Goal: Task Accomplishment & Management: Use online tool/utility

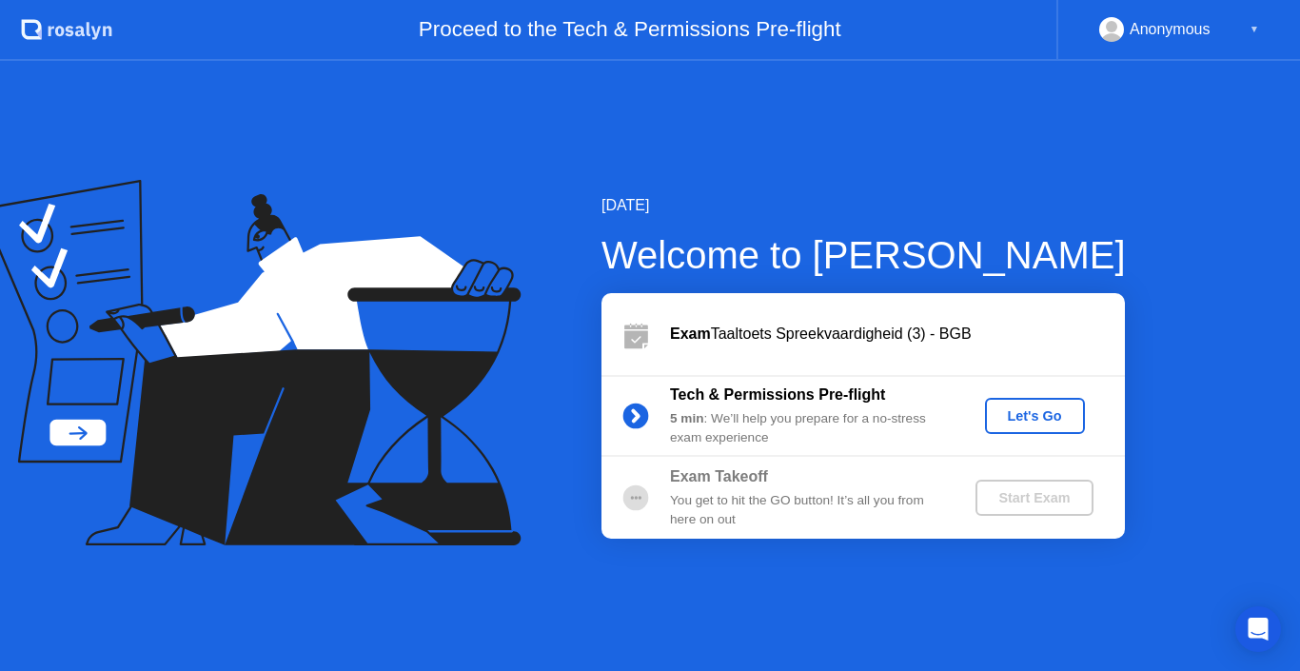
click at [1031, 408] on div "Let's Go" at bounding box center [1035, 415] width 85 height 15
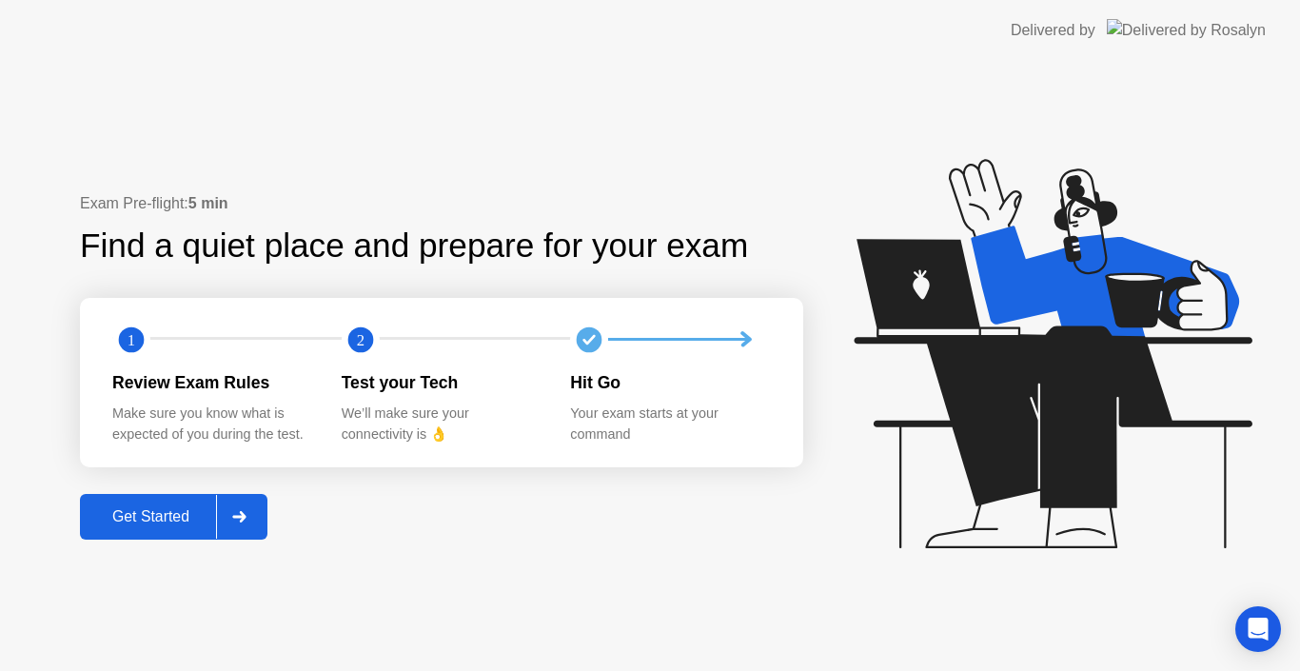
click at [226, 523] on div at bounding box center [239, 517] width 46 height 44
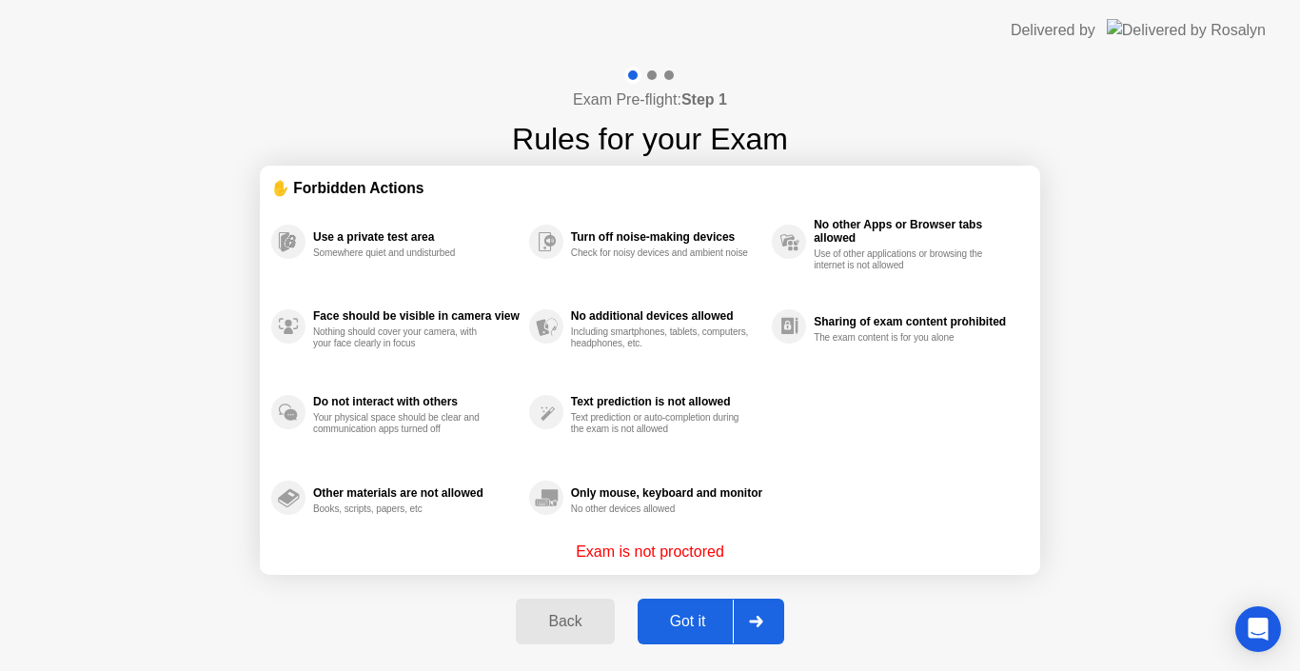
click at [758, 613] on div at bounding box center [756, 622] width 46 height 44
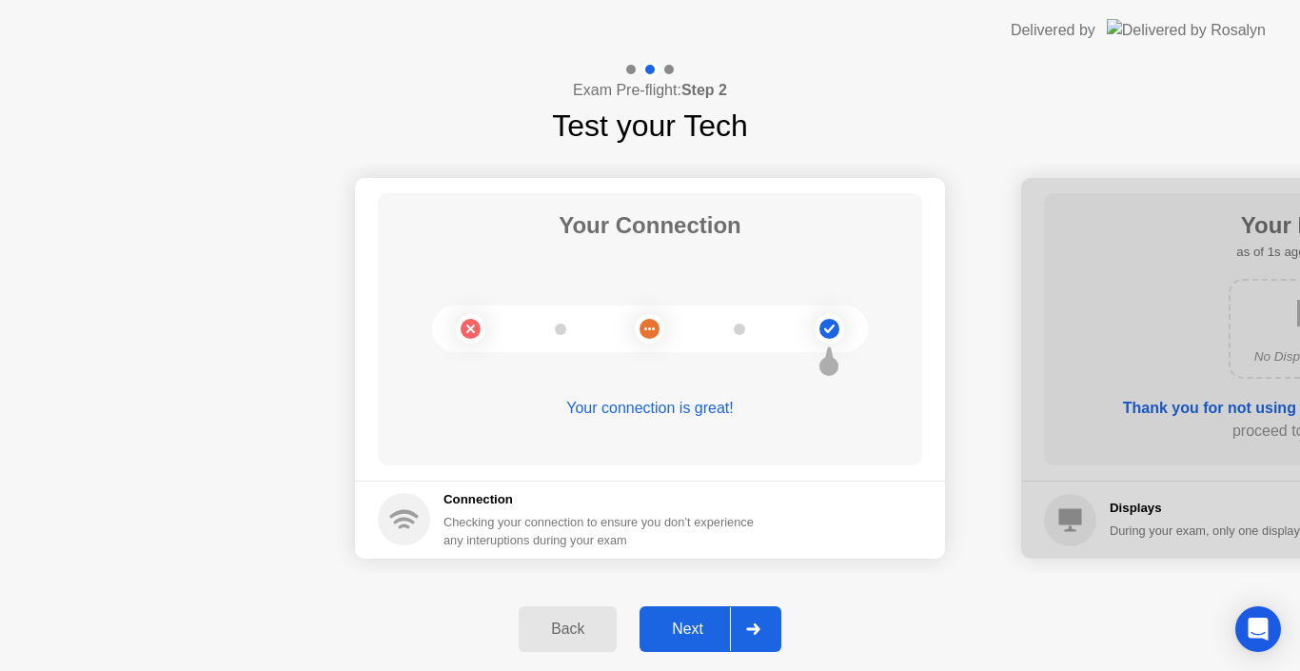
click at [723, 630] on div "Next" at bounding box center [687, 629] width 85 height 17
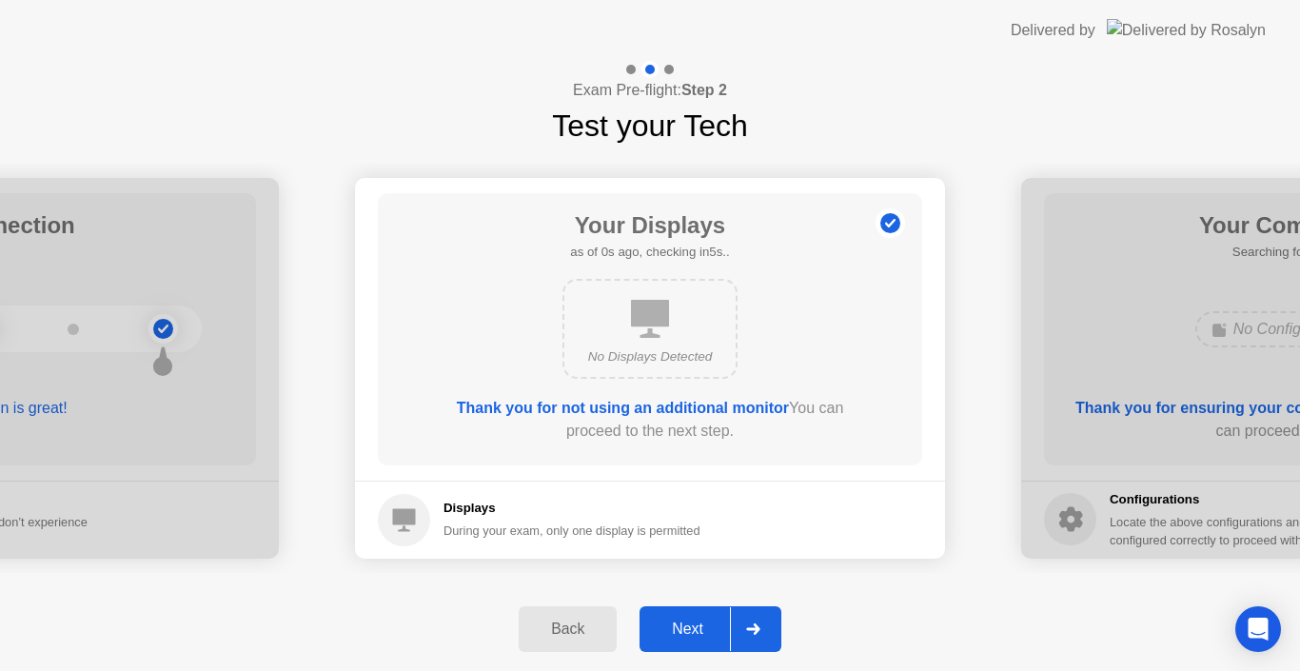
click at [723, 630] on div "Next" at bounding box center [687, 629] width 85 height 17
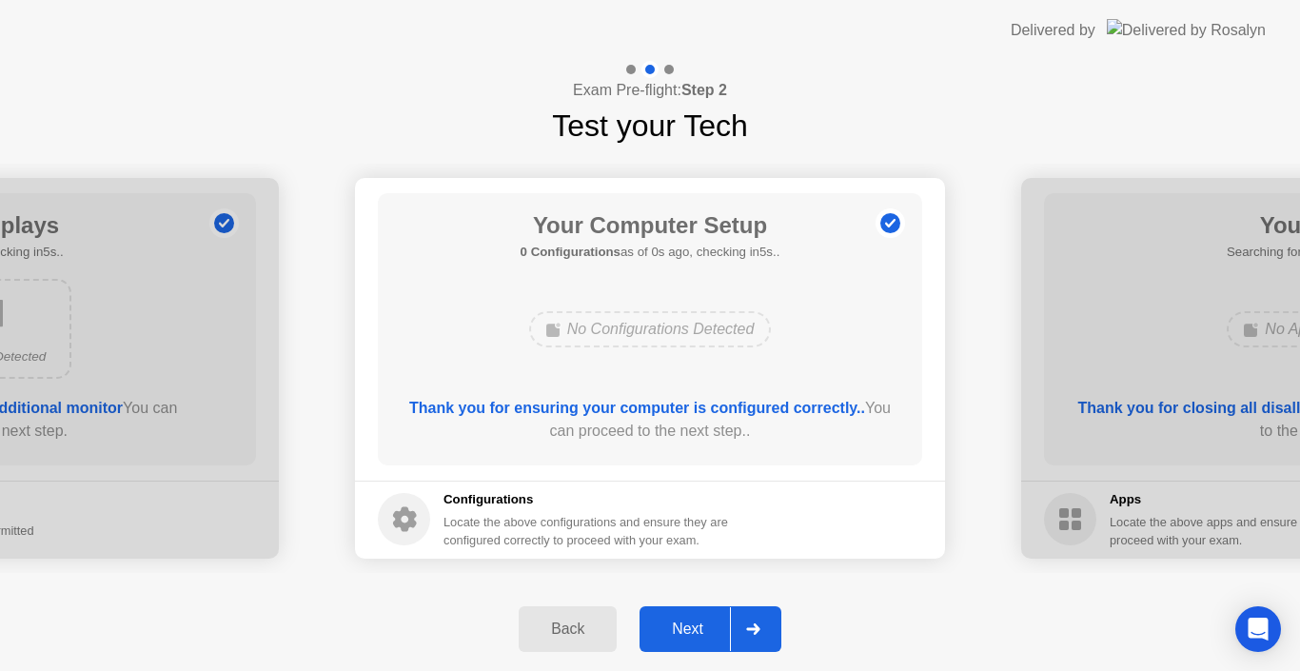
click at [740, 631] on div at bounding box center [753, 629] width 46 height 44
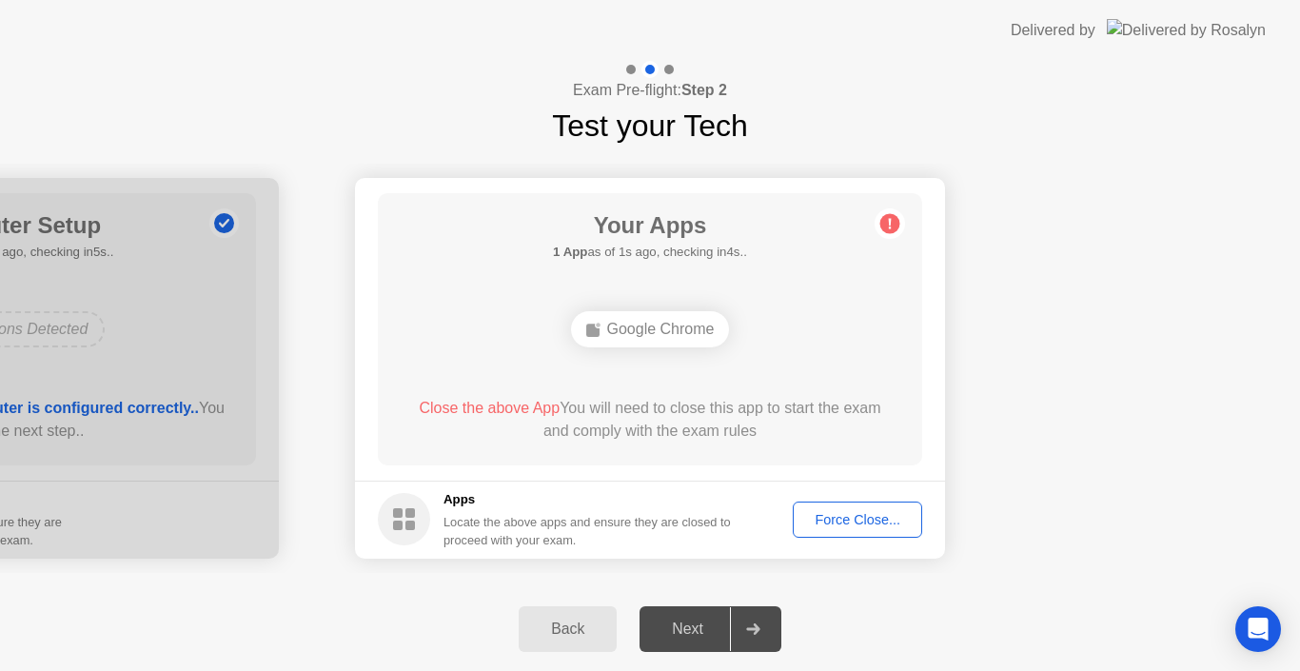
click at [843, 521] on div "Force Close..." at bounding box center [857, 519] width 116 height 15
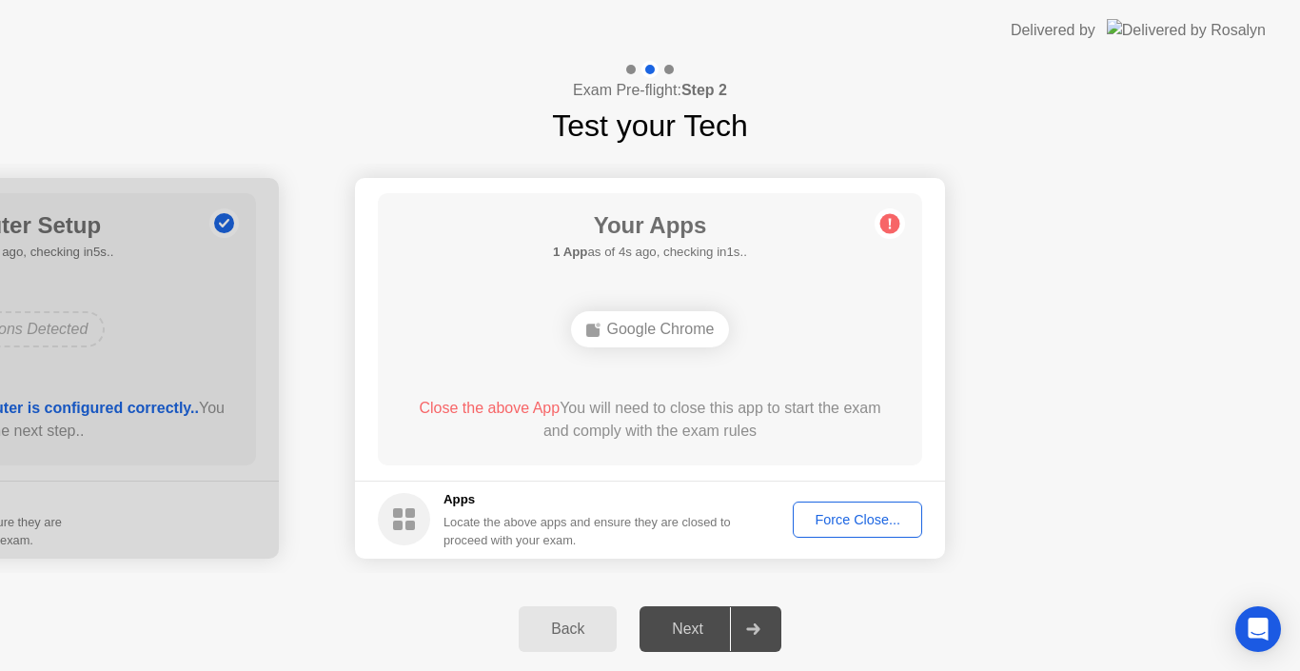
click at [823, 533] on button "Force Close..." at bounding box center [857, 520] width 129 height 36
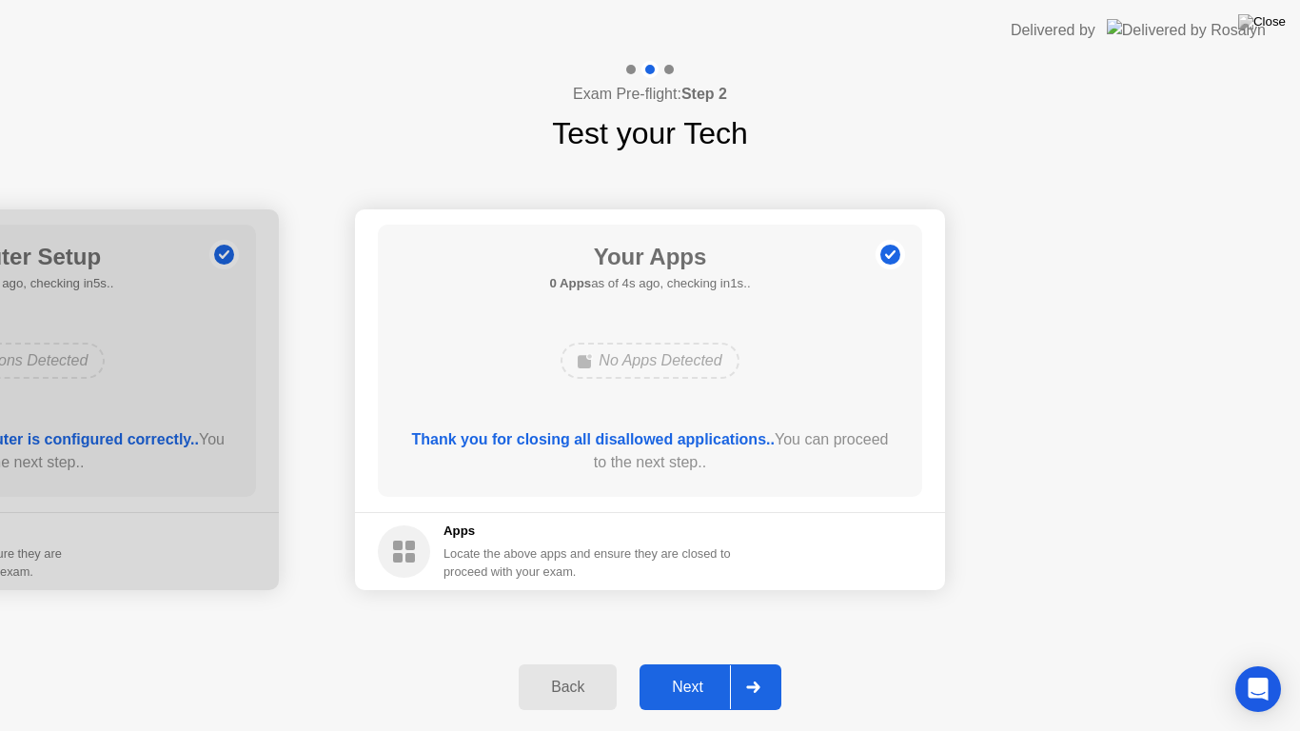
click at [743, 670] on div at bounding box center [753, 687] width 46 height 44
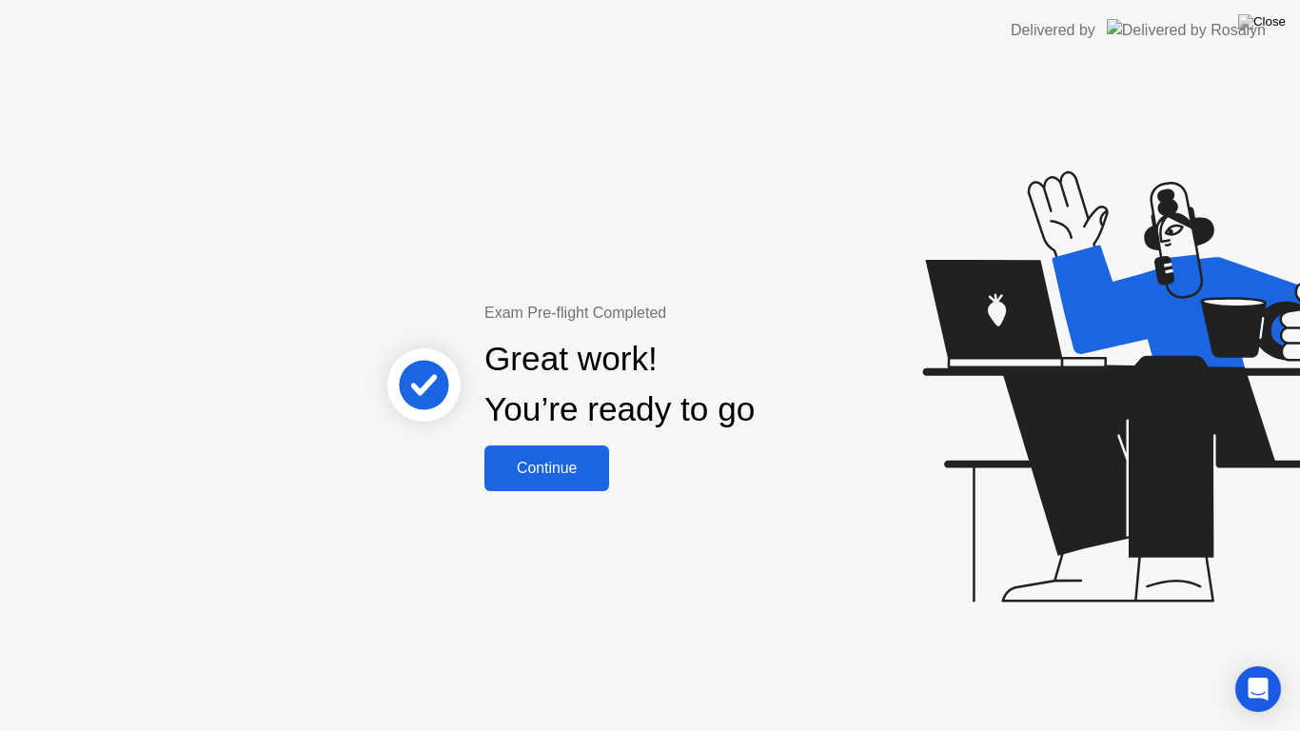
click at [562, 477] on div "Continue" at bounding box center [546, 468] width 113 height 17
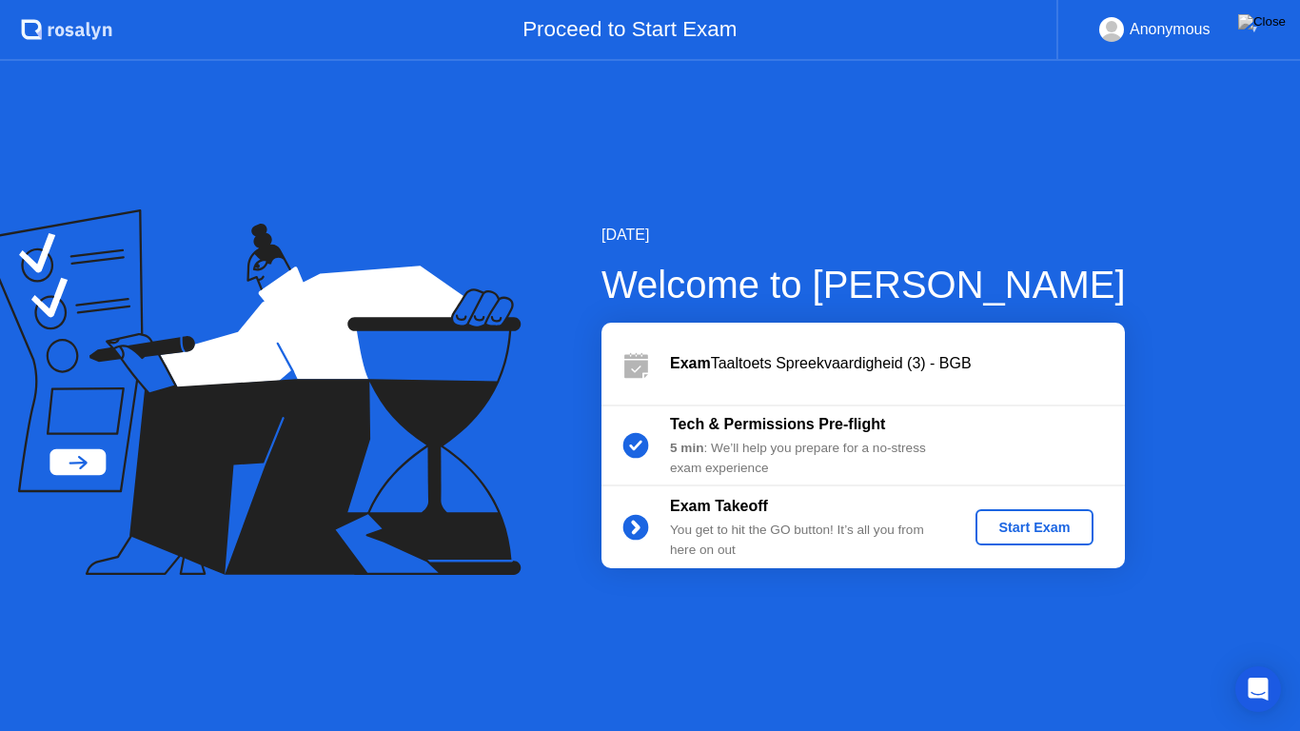
click at [1008, 524] on div "Start Exam" at bounding box center [1034, 527] width 102 height 15
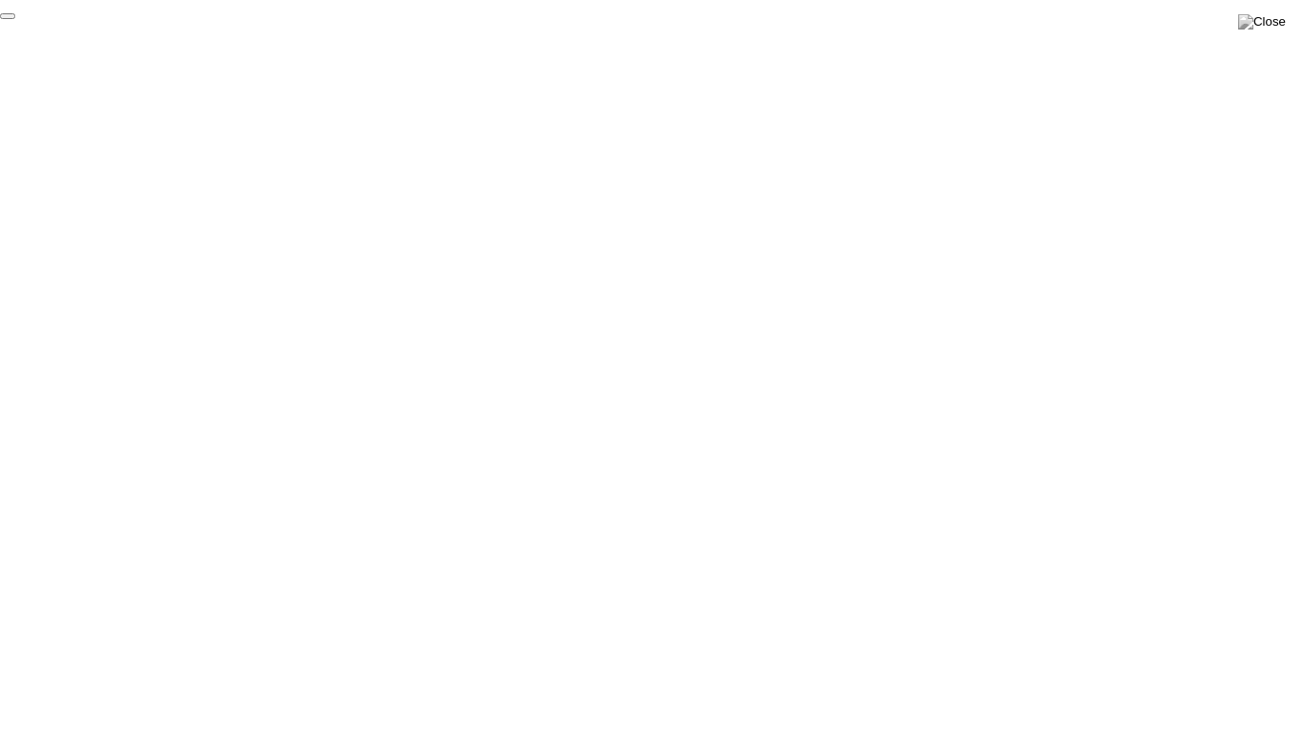
click div "End Proctoring Session"
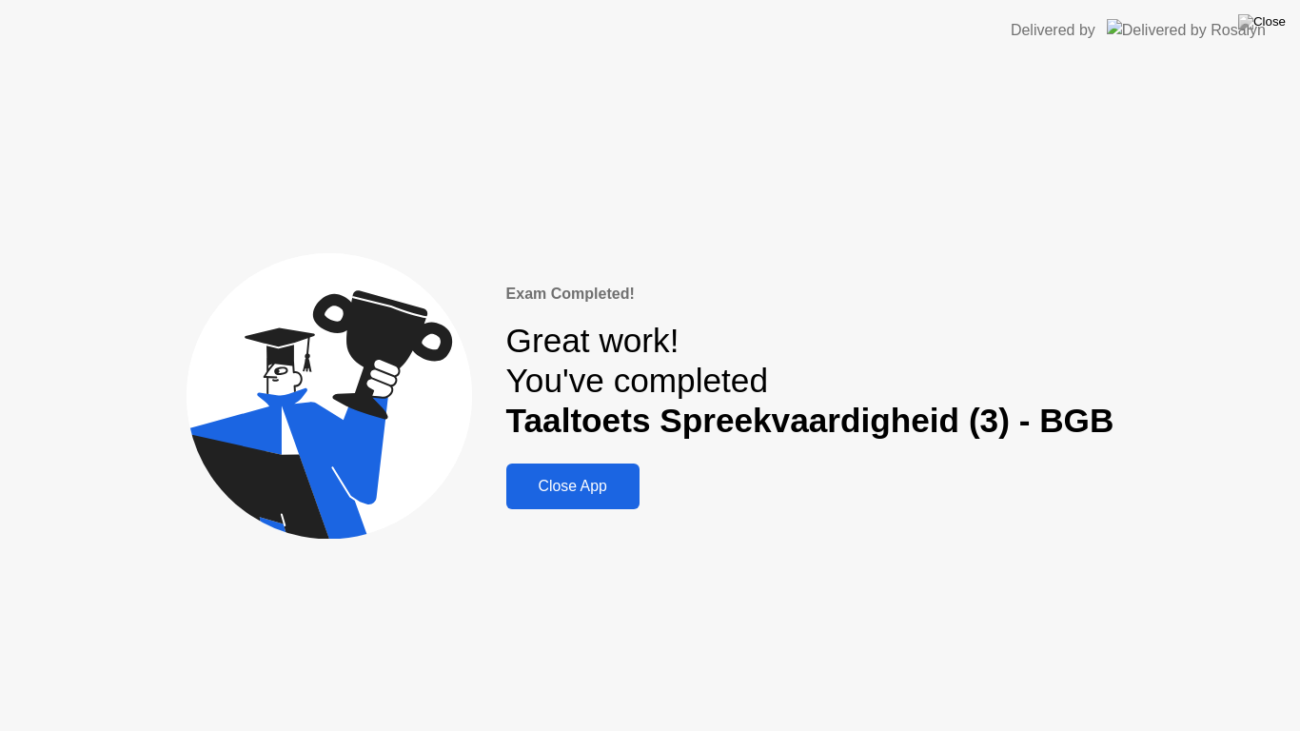
click at [575, 480] on div "Close App" at bounding box center [573, 486] width 122 height 17
